Goal: Transaction & Acquisition: Register for event/course

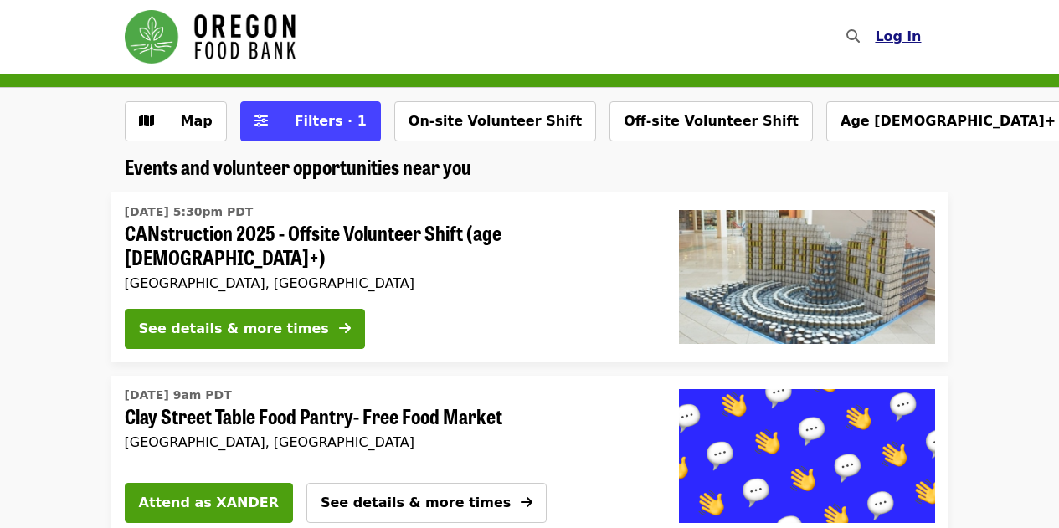
click at [914, 35] on span "Log in" at bounding box center [898, 36] width 46 height 16
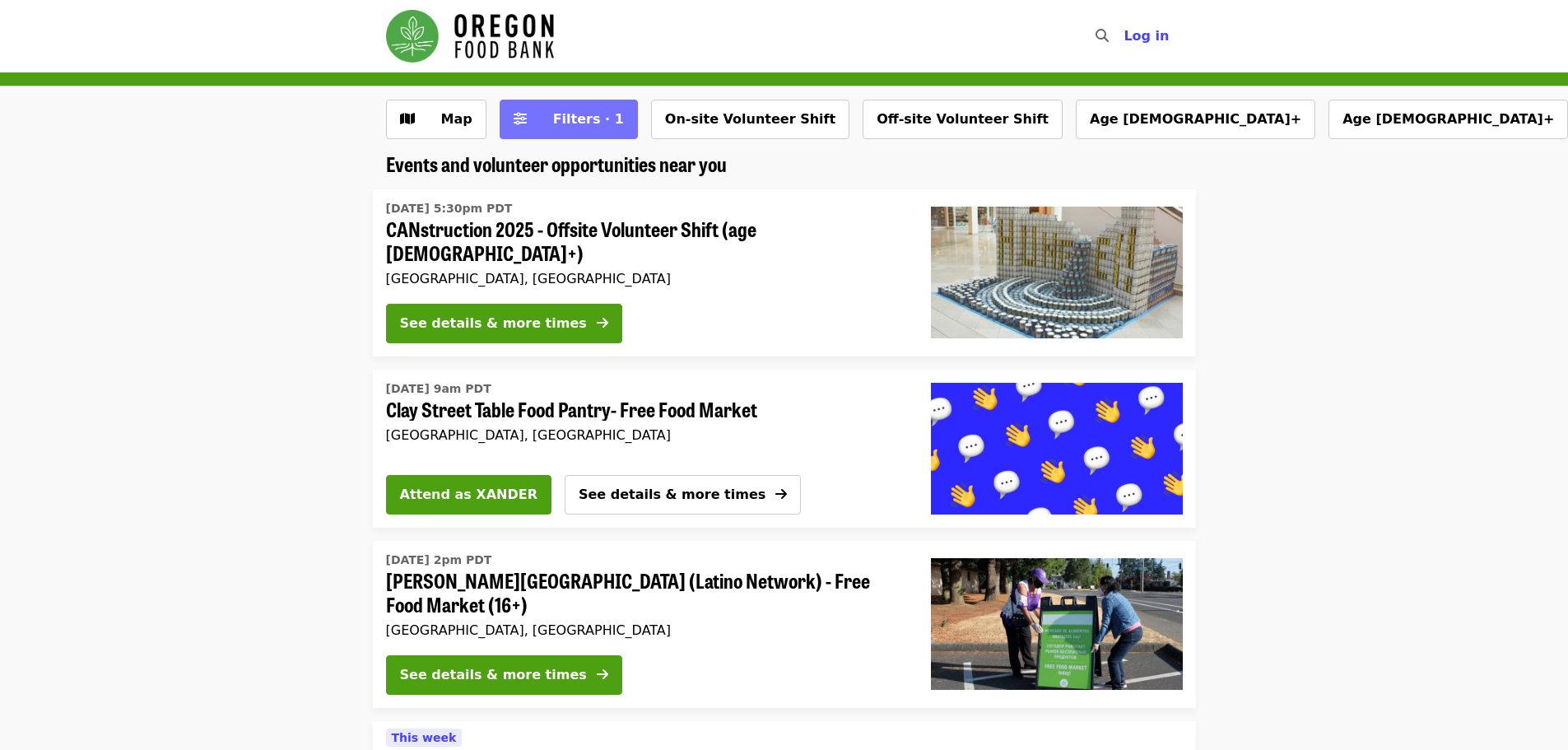
click at [569, 119] on span "Filters · 1" at bounding box center [589, 119] width 71 height 16
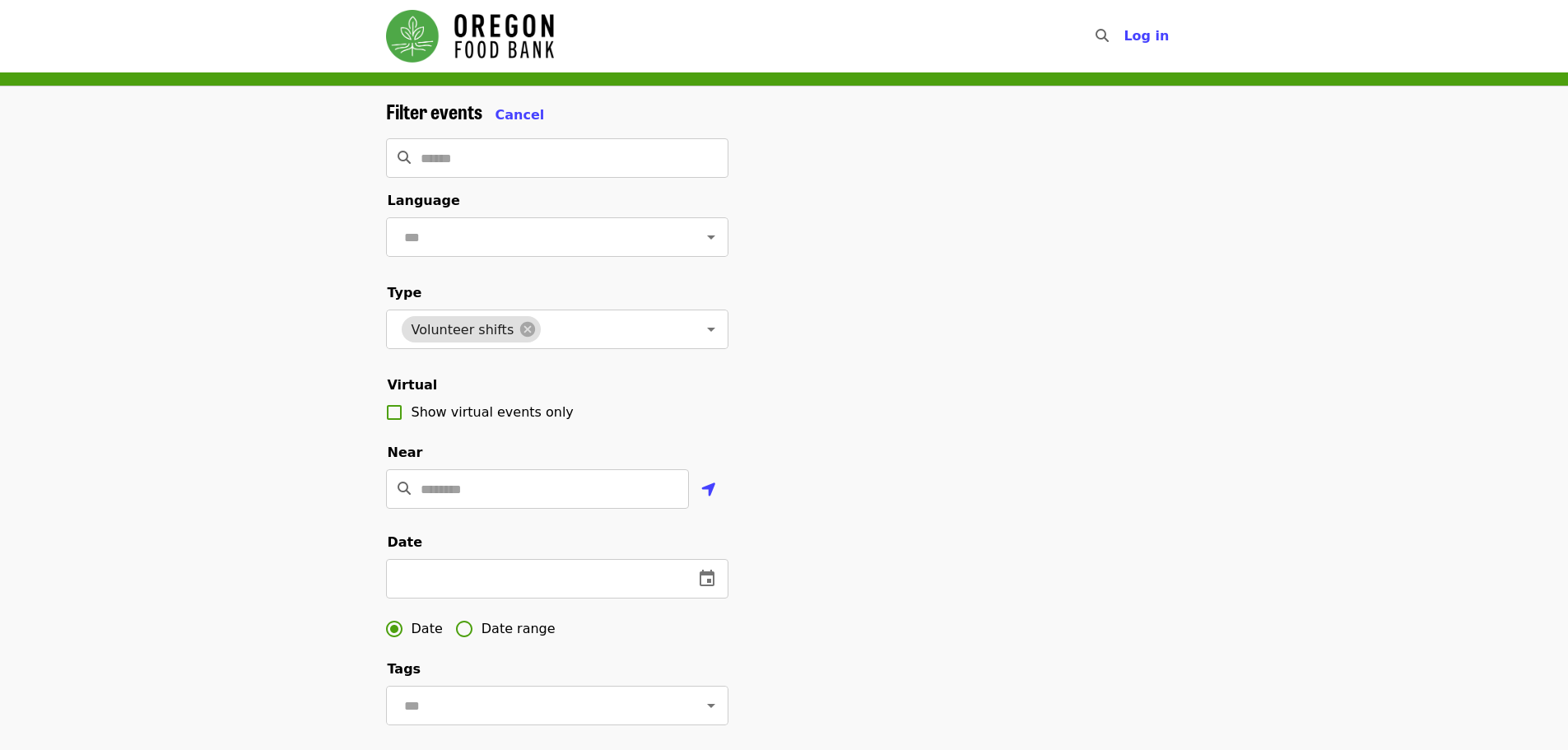
click at [468, 53] on img "Main navigation" at bounding box center [470, 36] width 168 height 53
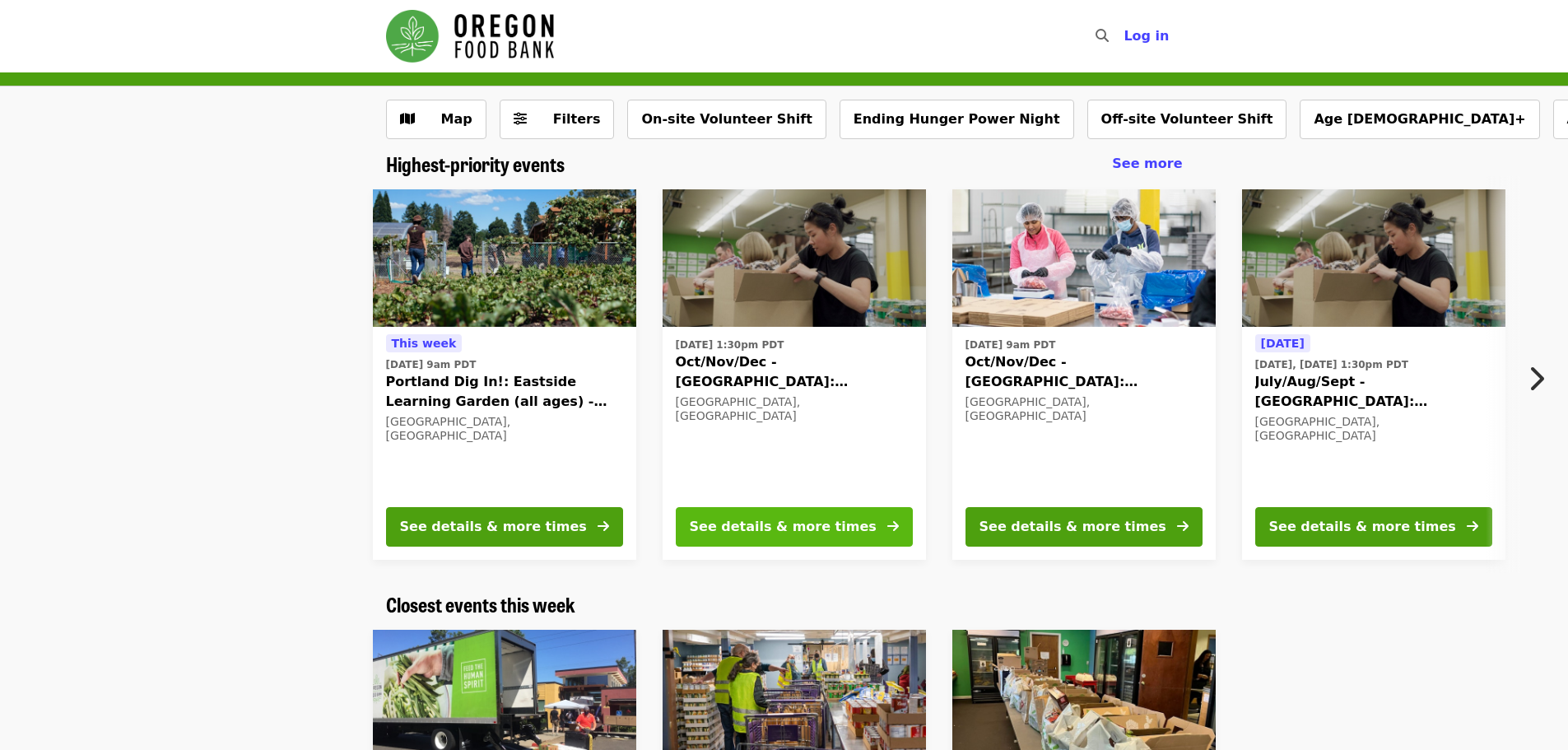
click at [777, 519] on div "See details & more times" at bounding box center [784, 527] width 187 height 20
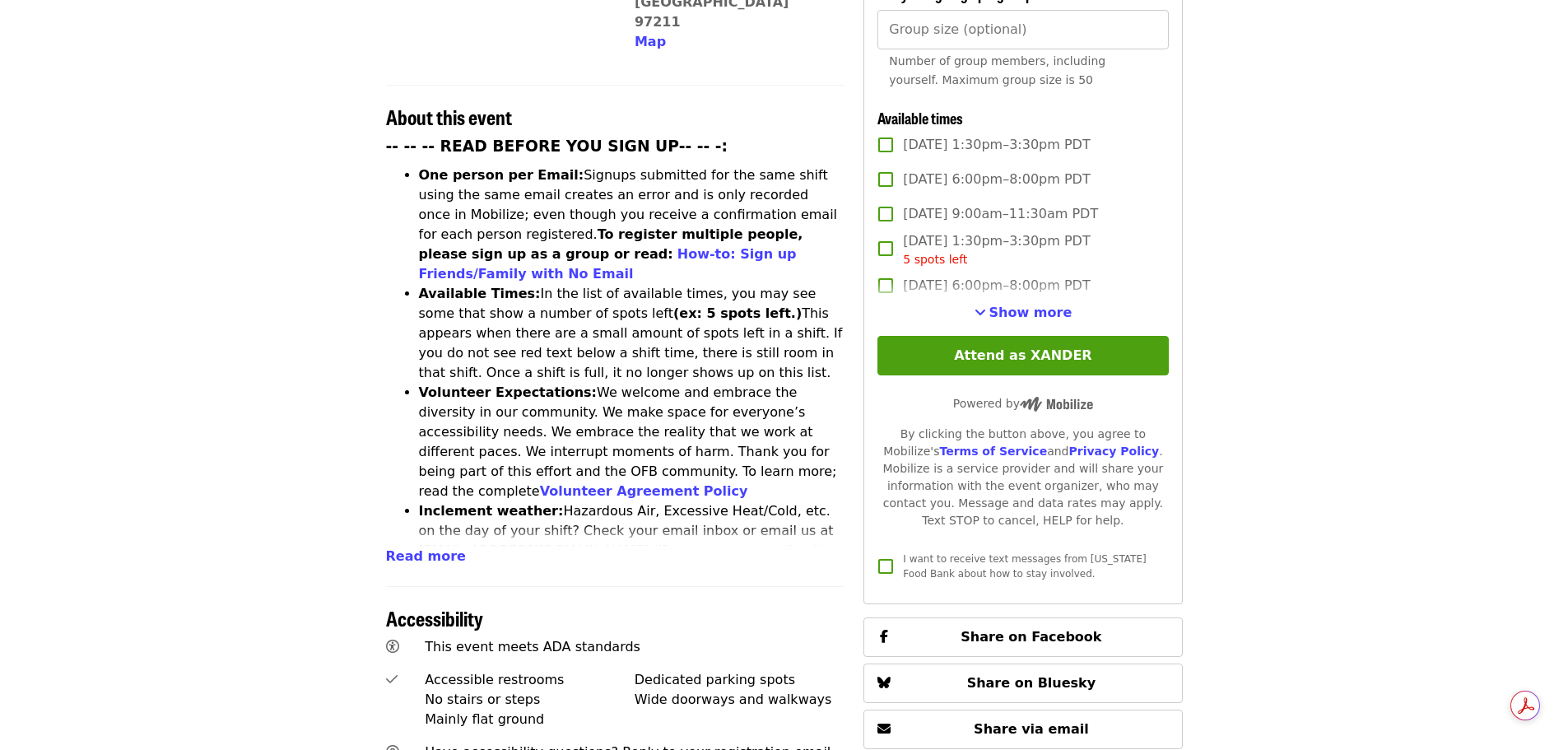
scroll to position [412, 0]
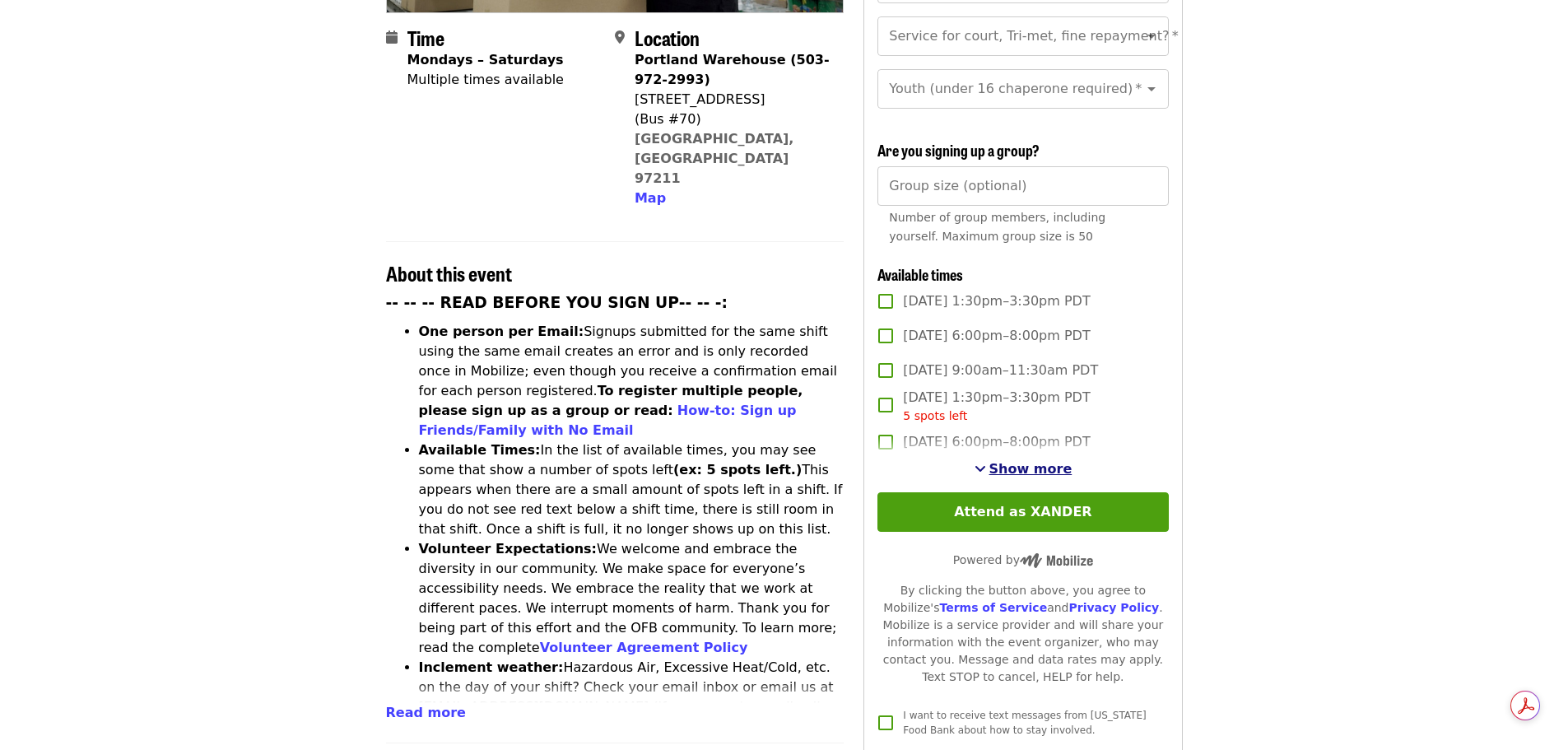
click at [1020, 465] on span "Show more" at bounding box center [1031, 469] width 84 height 16
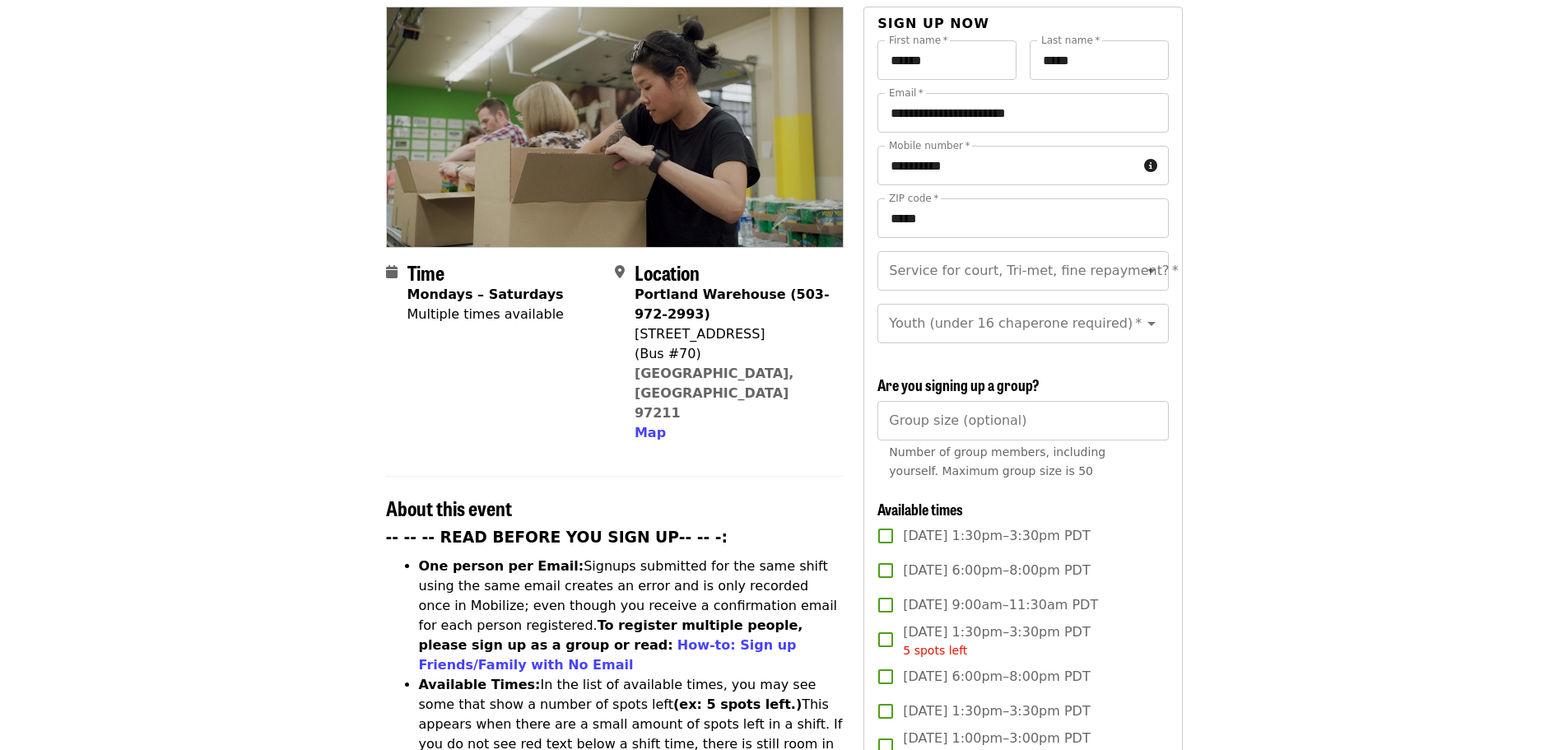
scroll to position [0, 0]
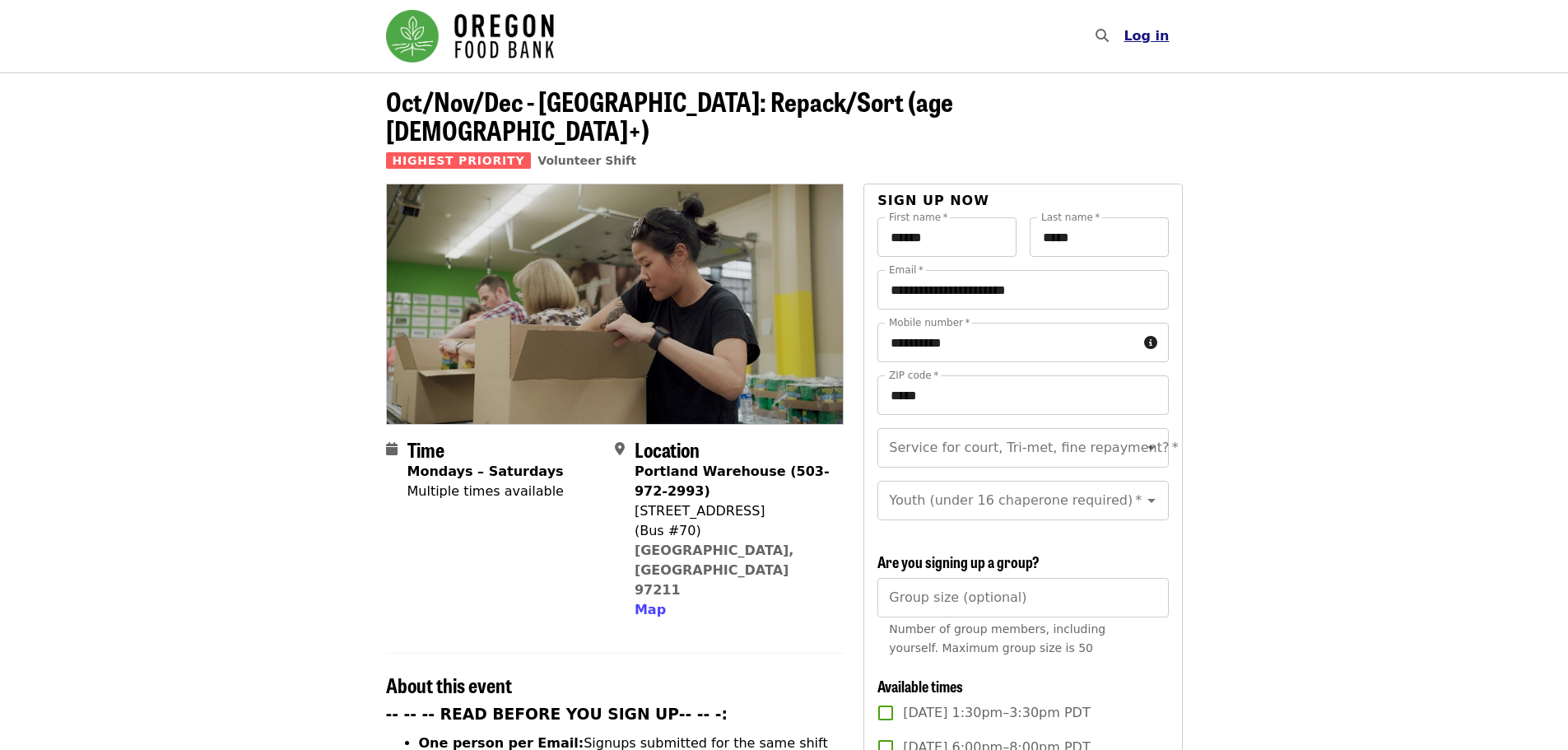
click at [1041, 46] on button "Log in" at bounding box center [1146, 35] width 72 height 32
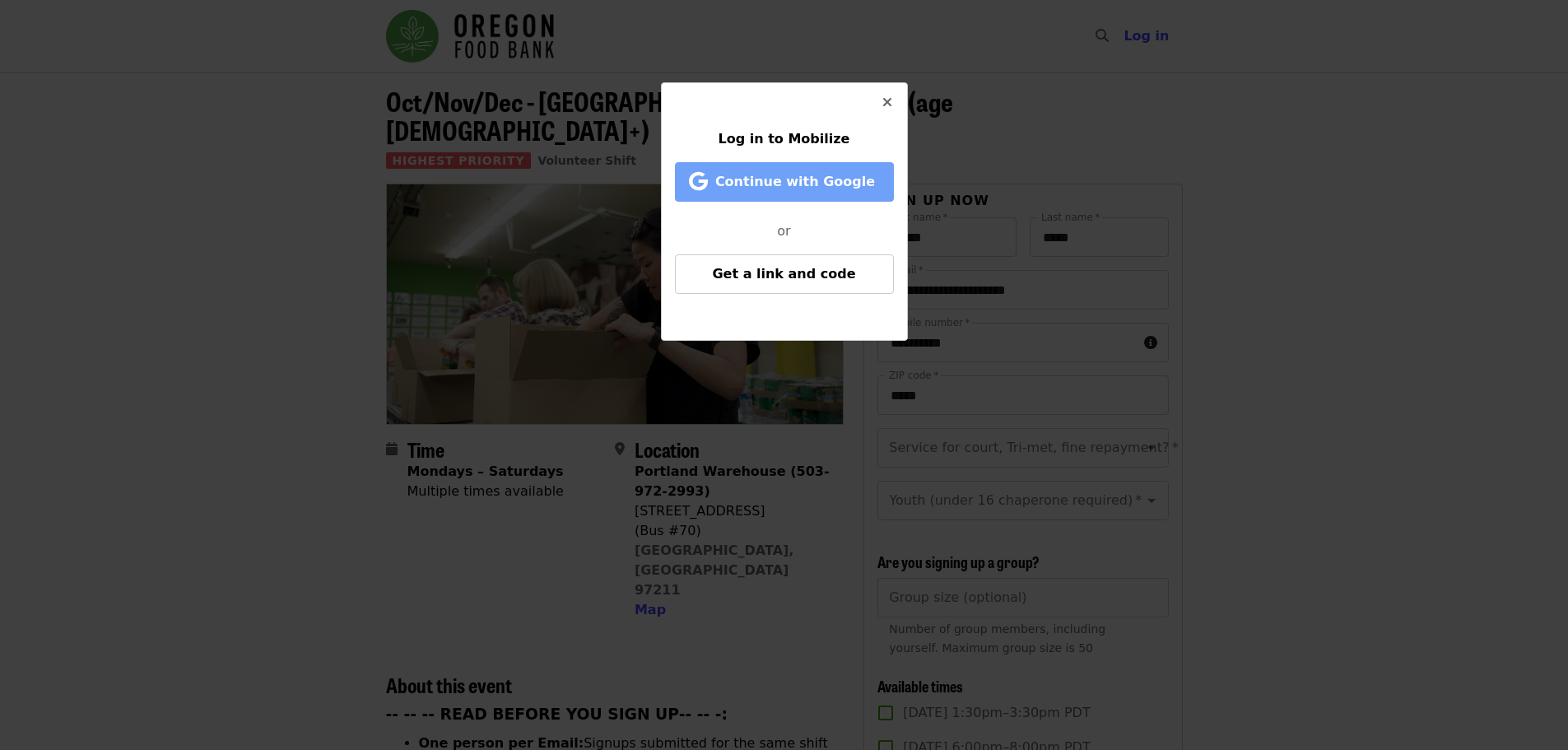
click at [773, 194] on button "Continue with Google" at bounding box center [784, 182] width 219 height 39
